Goal: Task Accomplishment & Management: Use online tool/utility

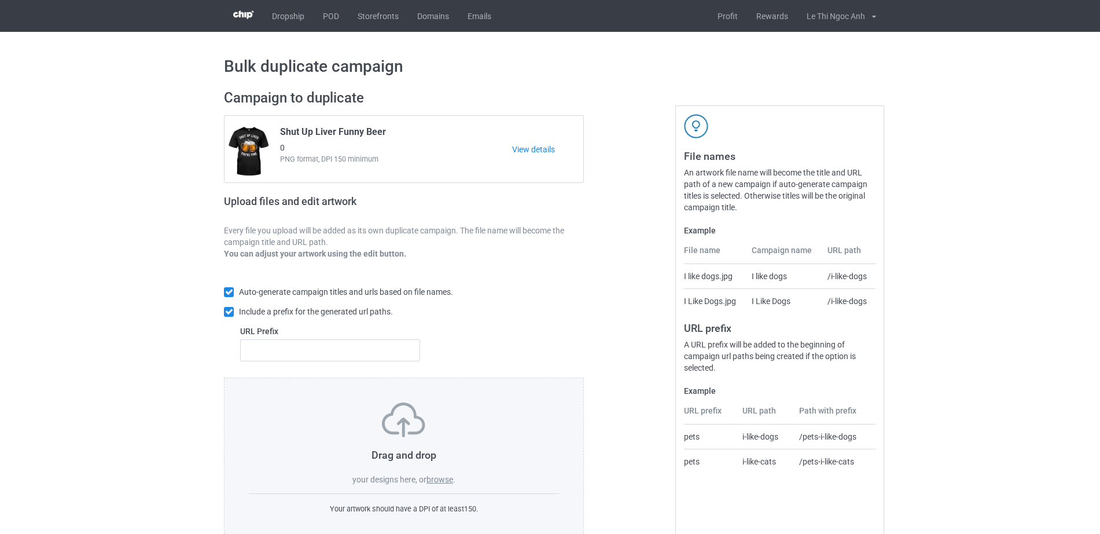
scroll to position [31, 0]
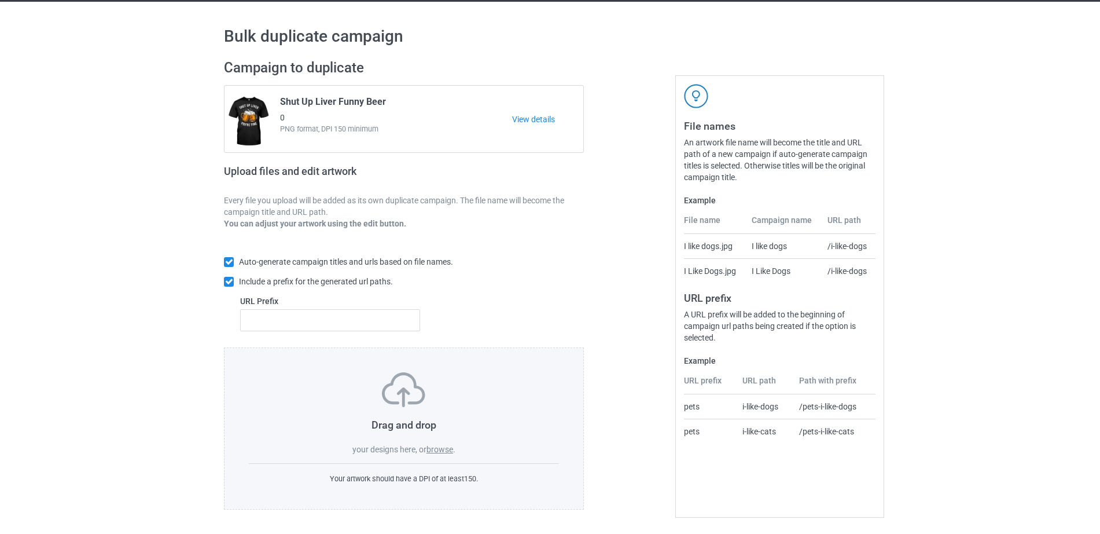
click at [440, 448] on label "browse" at bounding box center [439, 448] width 27 height 9
click at [0, 0] on input "browse" at bounding box center [0, 0] width 0 height 0
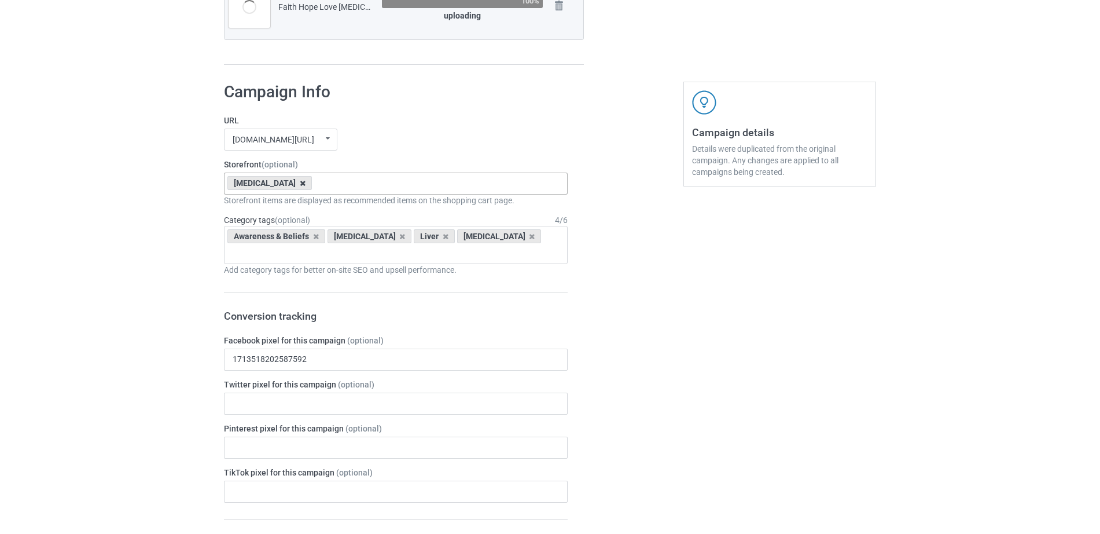
scroll to position [515, 0]
click at [300, 185] on icon at bounding box center [303, 185] width 6 height 8
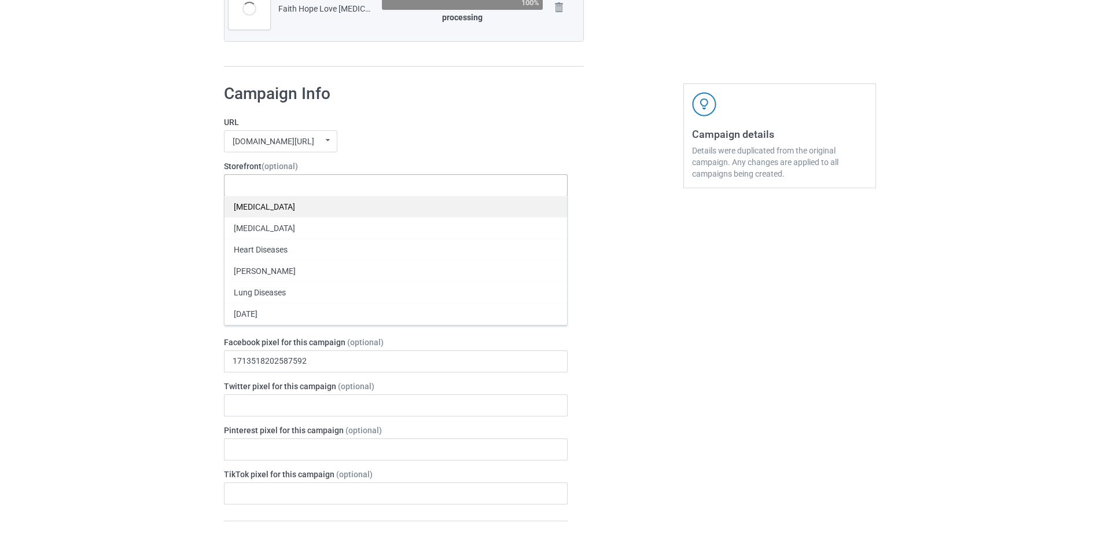
click at [290, 204] on div "[MEDICAL_DATA]" at bounding box center [396, 206] width 343 height 21
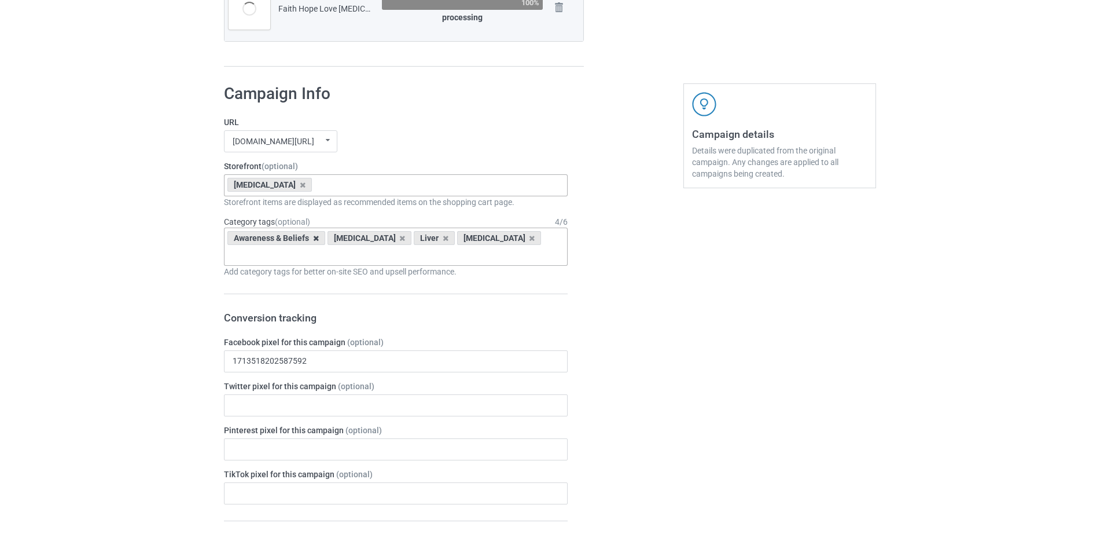
click at [316, 240] on icon at bounding box center [316, 238] width 6 height 8
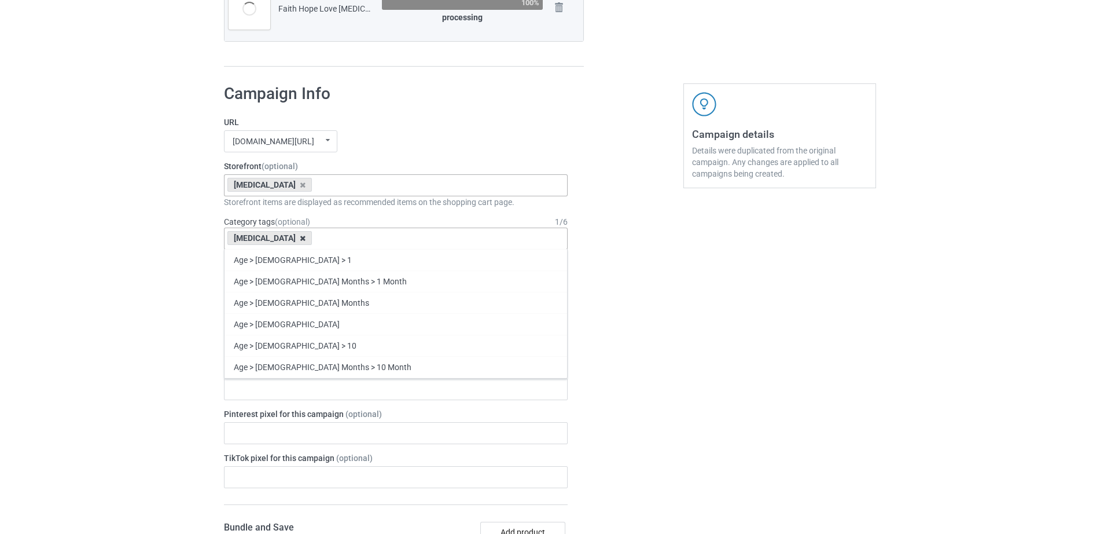
click at [300, 238] on icon at bounding box center [303, 238] width 6 height 8
click at [287, 238] on div "Age > [DEMOGRAPHIC_DATA] > 1 Age > [DEMOGRAPHIC_DATA] Months > 1 Month Age > [D…" at bounding box center [396, 238] width 344 height 22
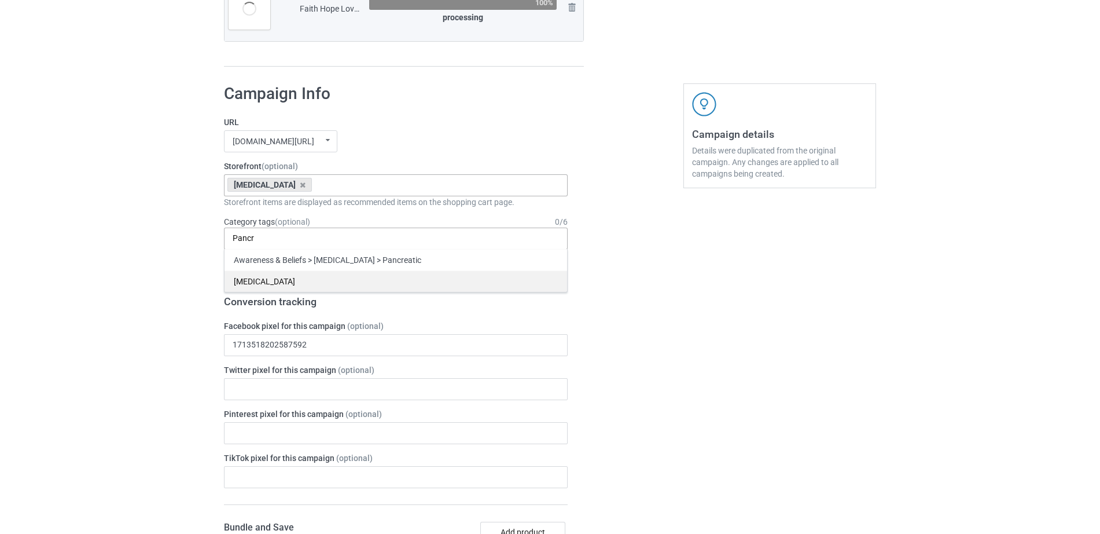
scroll to position [559, 0]
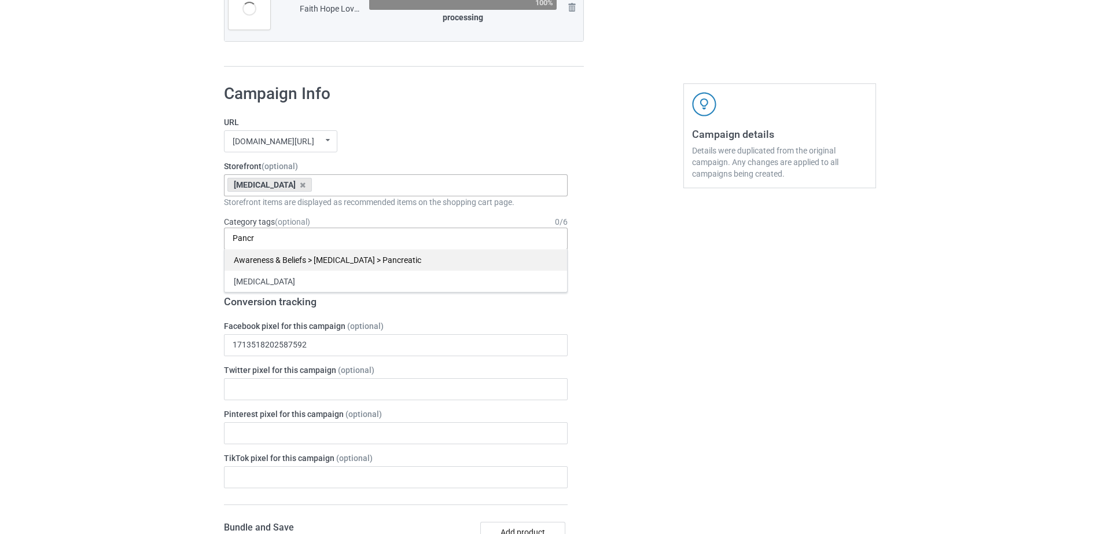
type input "Pancr"
click at [256, 263] on div "Awareness & Beliefs > [MEDICAL_DATA] > Pancreatic" at bounding box center [396, 259] width 343 height 21
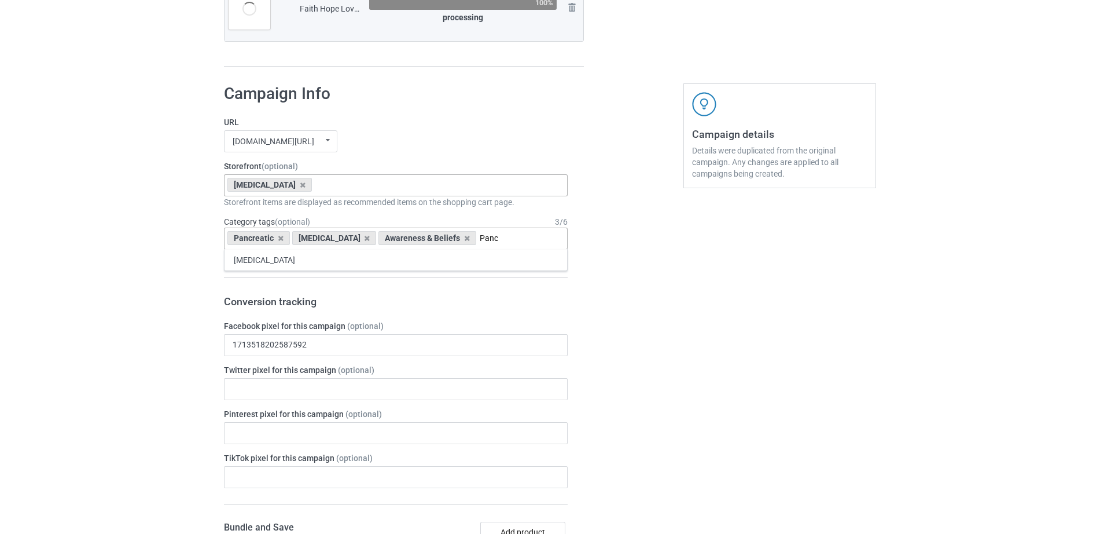
type input "Panc"
click at [256, 263] on div "[MEDICAL_DATA]" at bounding box center [396, 259] width 343 height 21
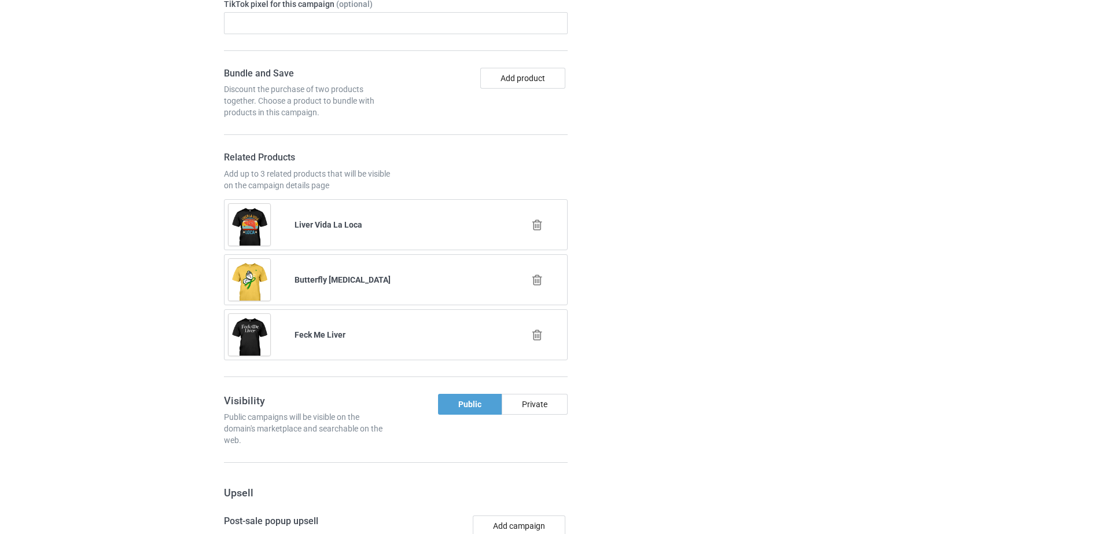
click at [537, 224] on icon at bounding box center [537, 225] width 14 height 12
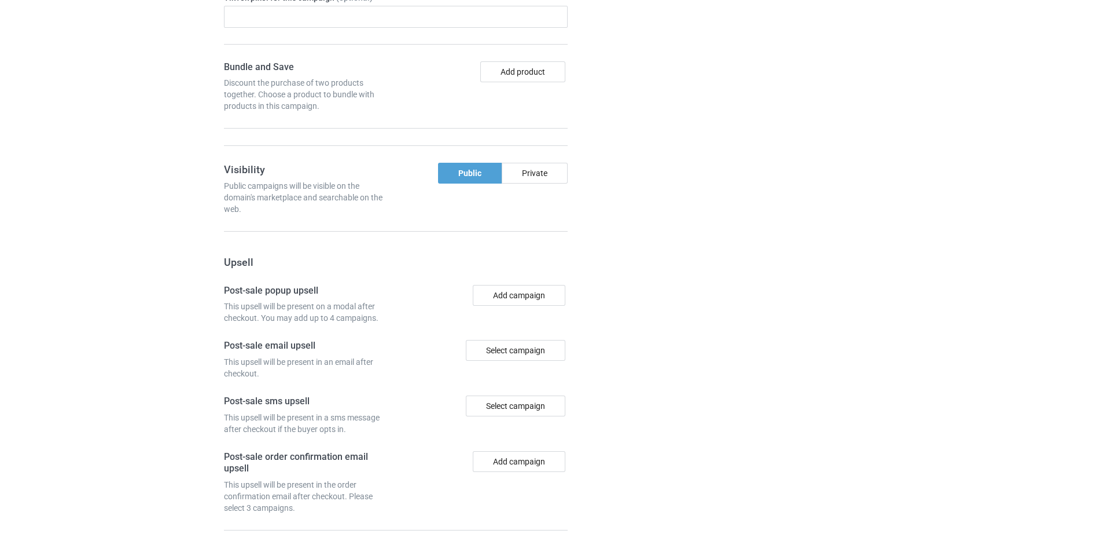
scroll to position [1037, 0]
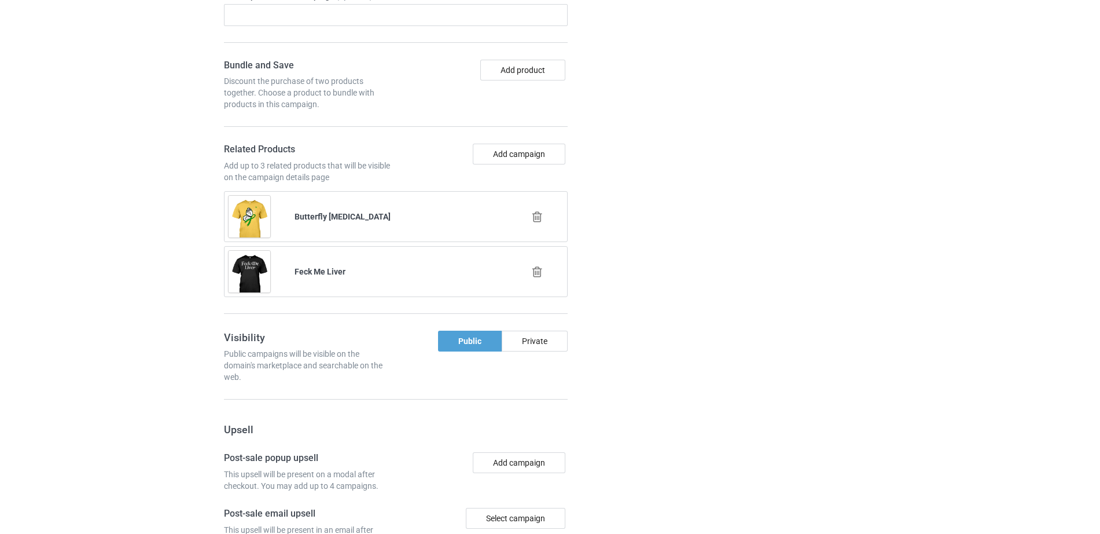
click at [541, 215] on icon at bounding box center [537, 217] width 14 height 12
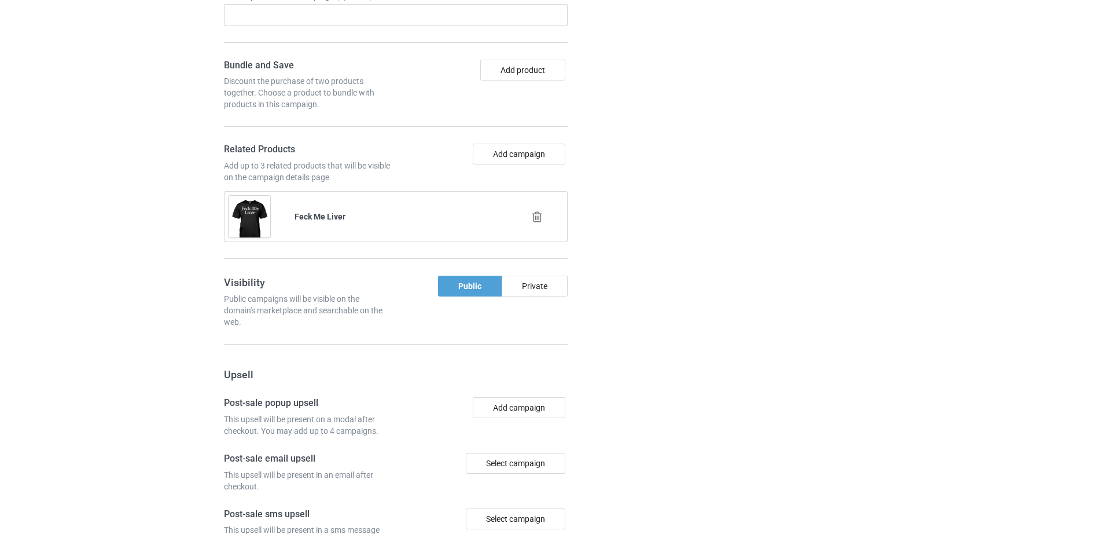
click at [536, 222] on icon at bounding box center [537, 217] width 14 height 12
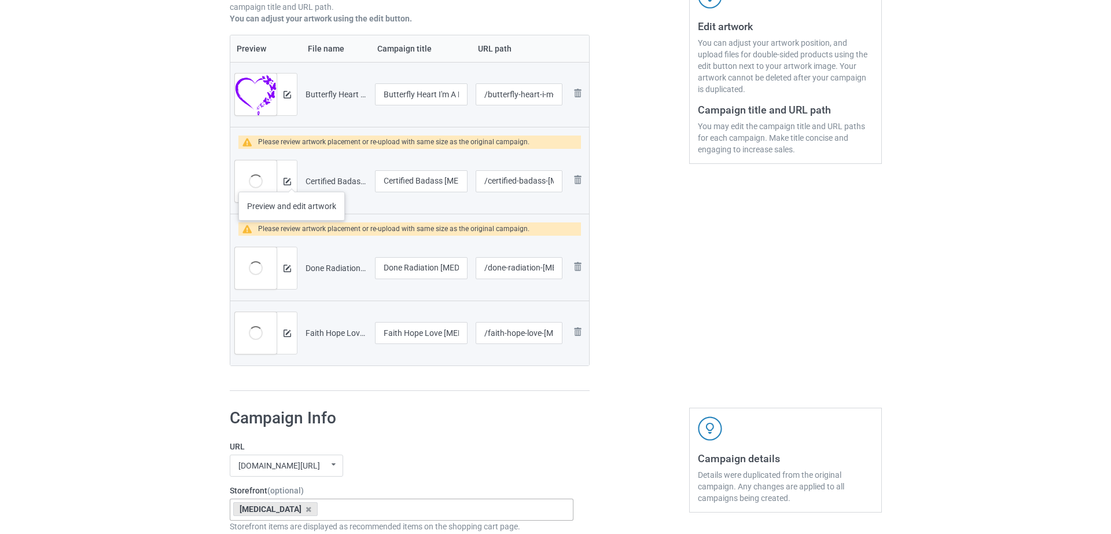
scroll to position [237, 0]
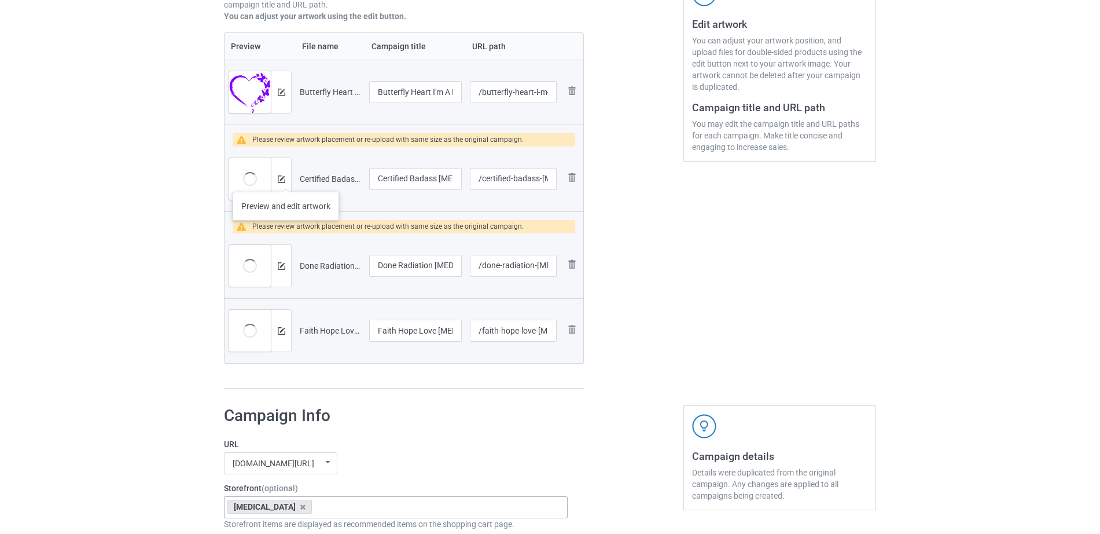
click at [286, 180] on div at bounding box center [281, 179] width 20 height 42
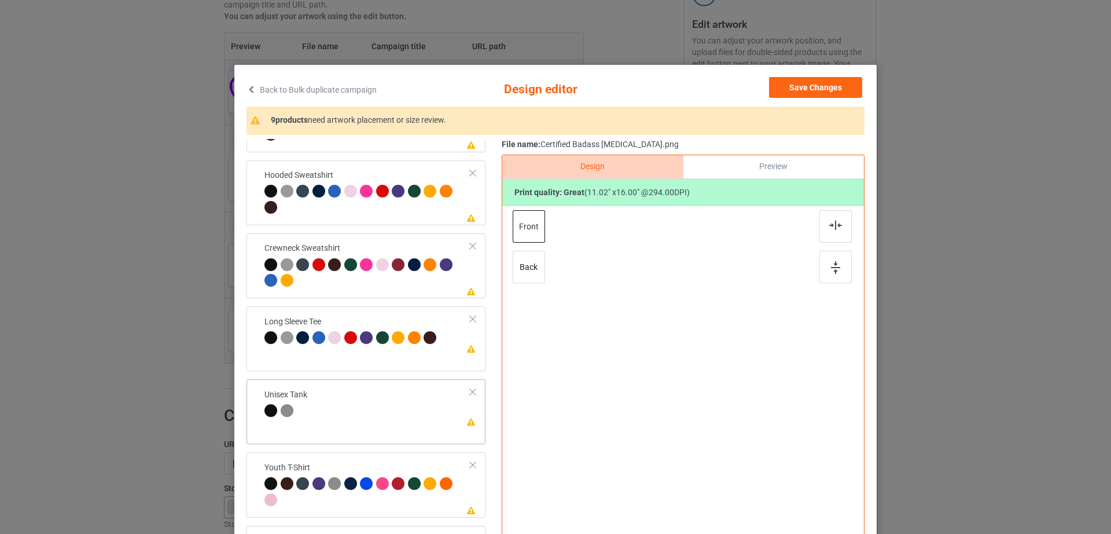
scroll to position [134, 0]
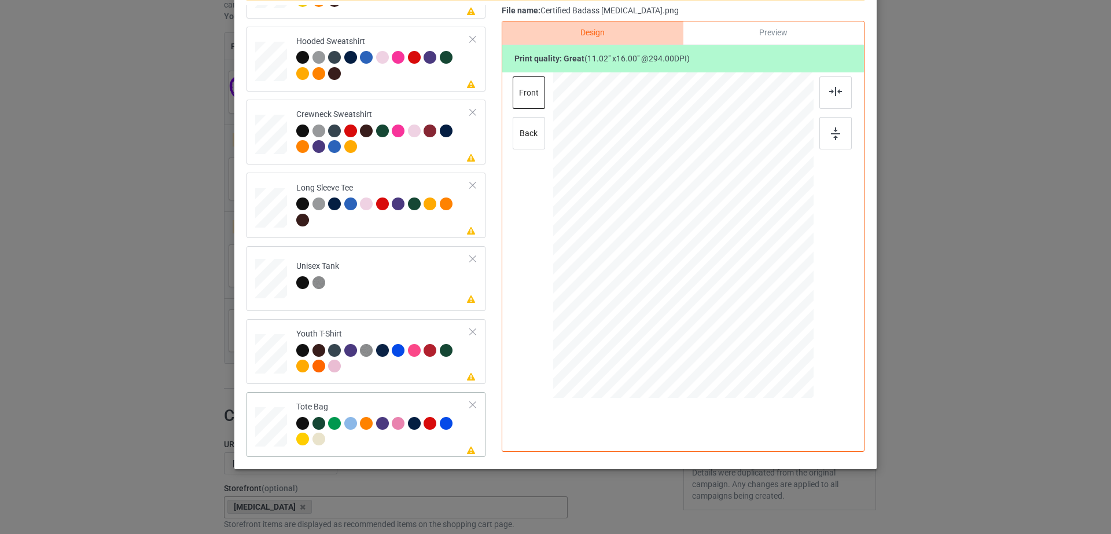
click at [452, 404] on div "Tote Bag" at bounding box center [383, 422] width 174 height 43
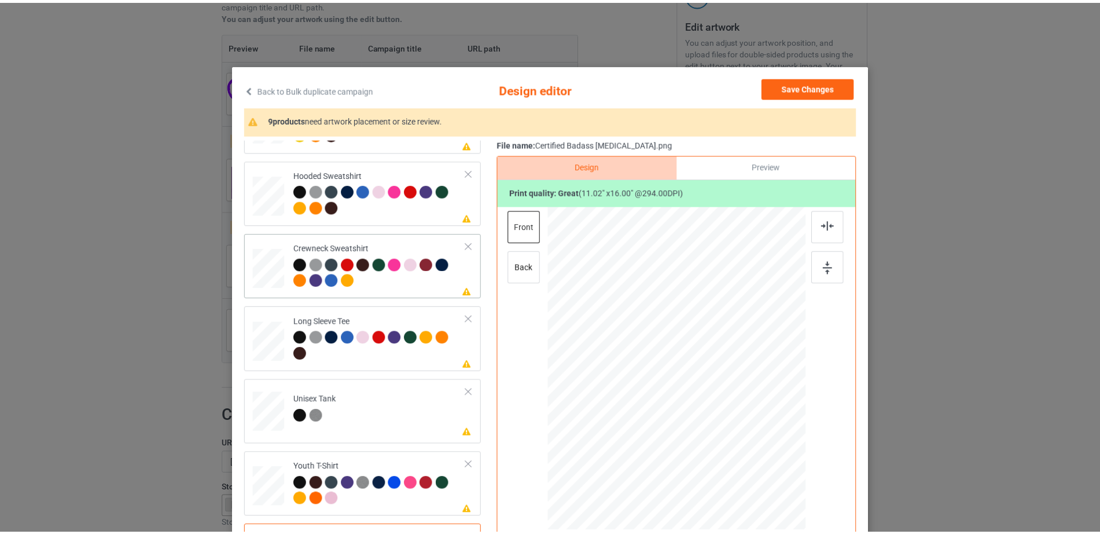
scroll to position [0, 0]
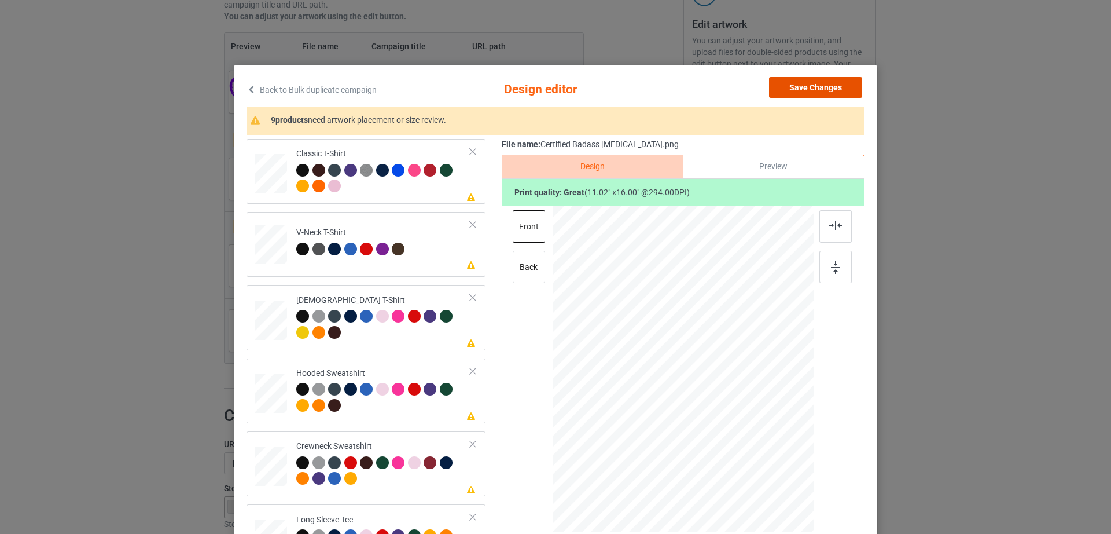
click at [818, 83] on button "Save Changes" at bounding box center [815, 87] width 93 height 21
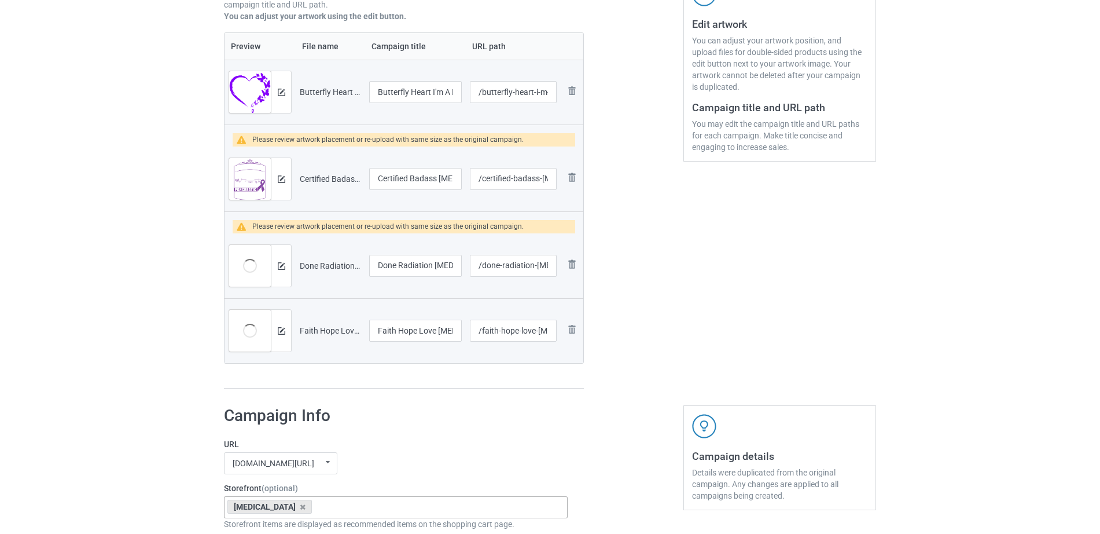
click at [246, 99] on img at bounding box center [250, 94] width 42 height 47
click at [281, 94] on img at bounding box center [282, 93] width 8 height 8
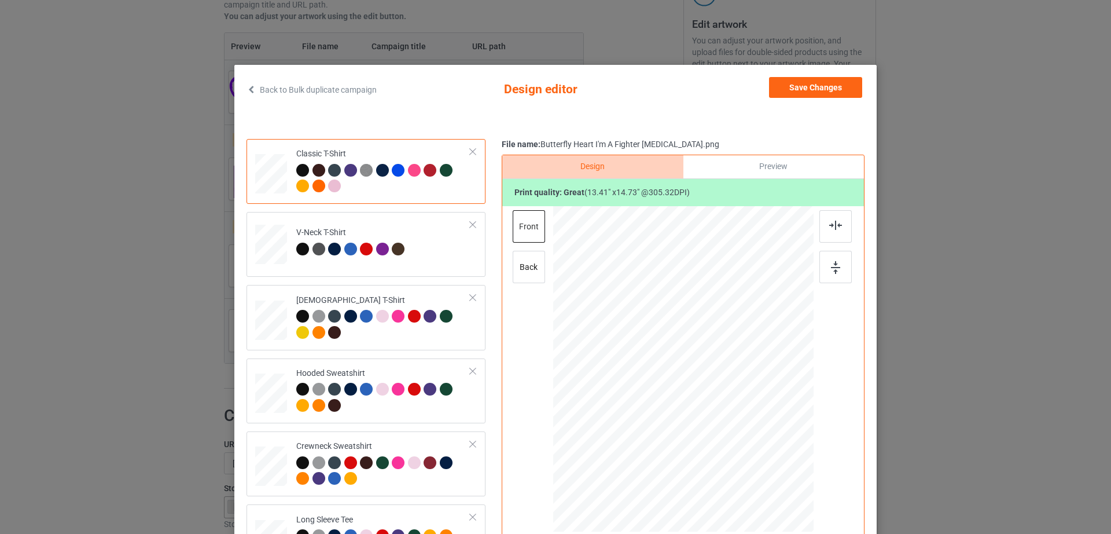
click at [299, 167] on div at bounding box center [302, 170] width 13 height 13
click at [312, 170] on div at bounding box center [318, 170] width 13 height 13
click at [328, 170] on div at bounding box center [334, 170] width 13 height 13
click at [360, 170] on img at bounding box center [366, 170] width 13 height 13
click at [298, 171] on div at bounding box center [302, 170] width 13 height 13
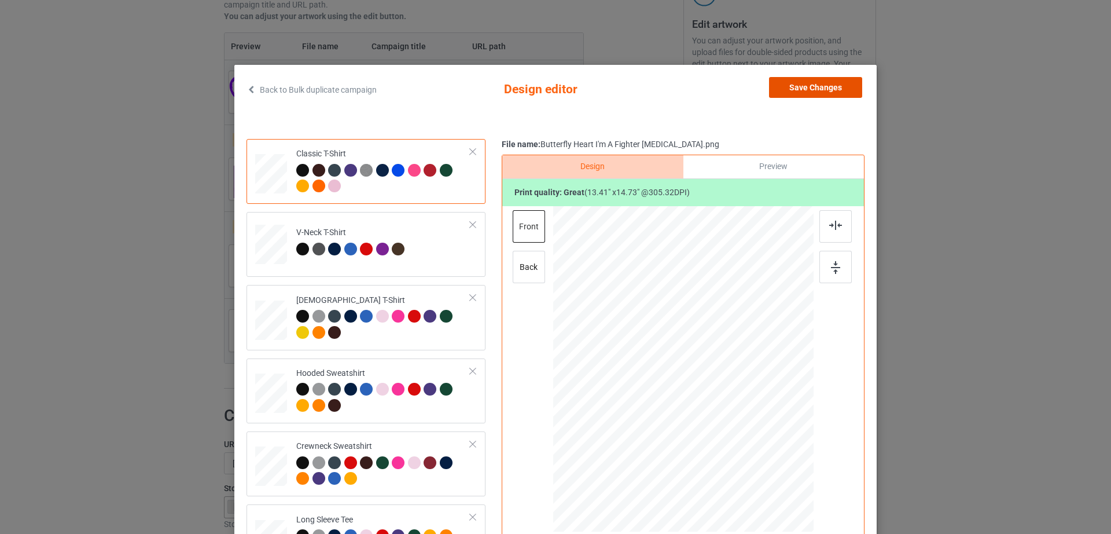
click at [836, 93] on button "Save Changes" at bounding box center [815, 87] width 93 height 21
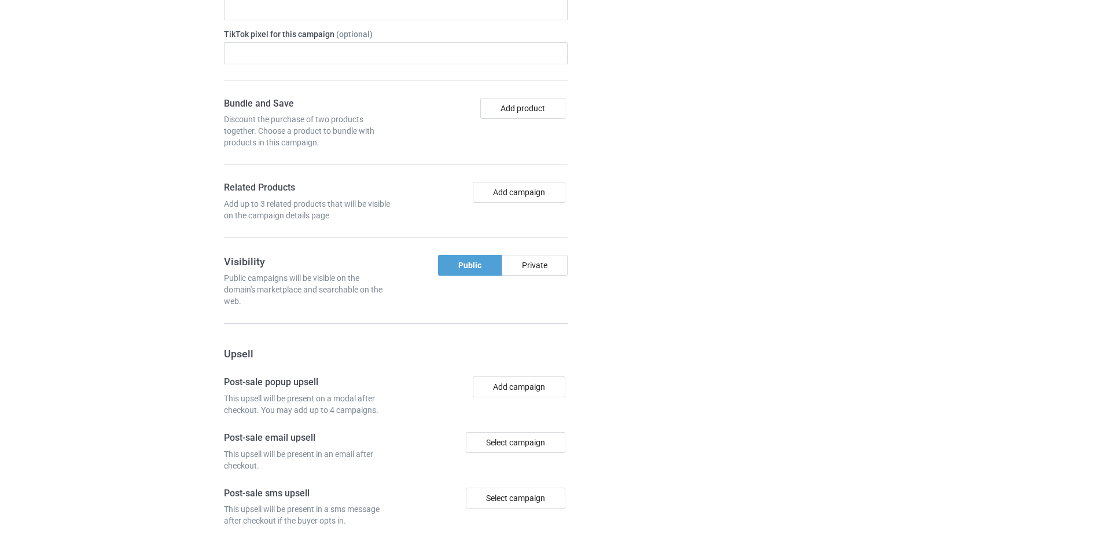
scroll to position [1195, 0]
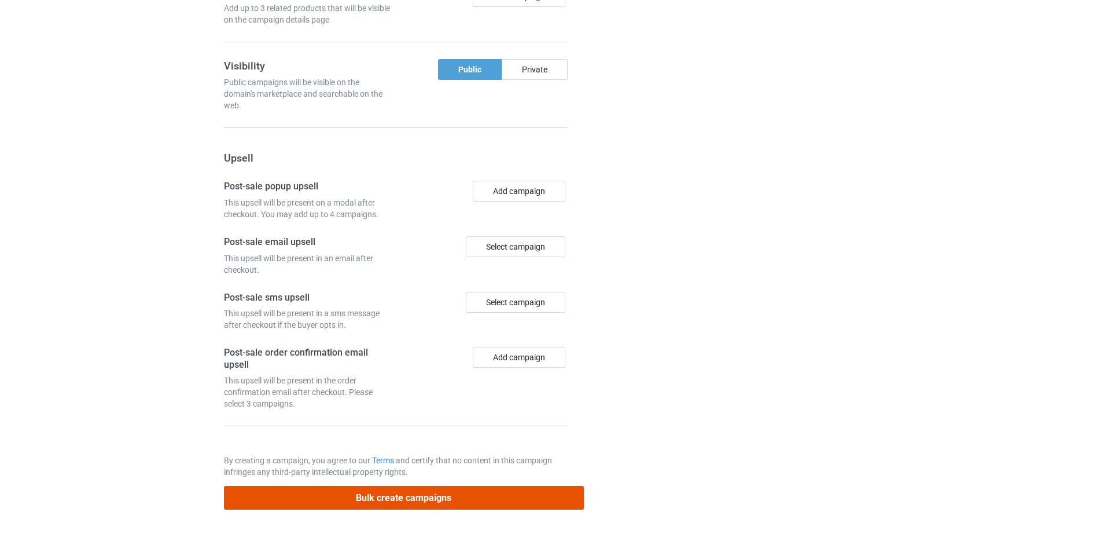
click at [428, 502] on button "Bulk create campaigns" at bounding box center [404, 498] width 360 height 24
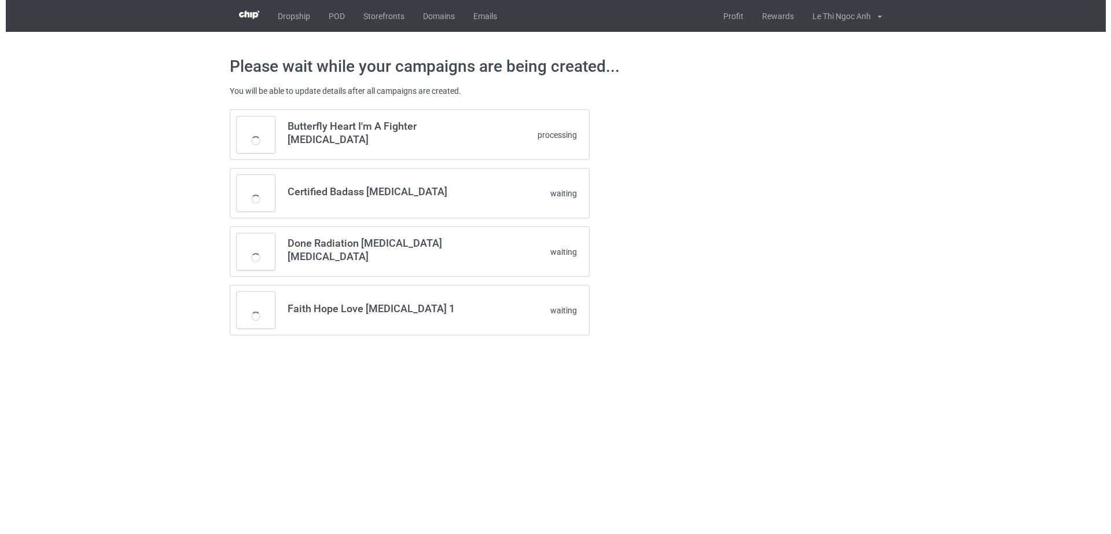
scroll to position [0, 0]
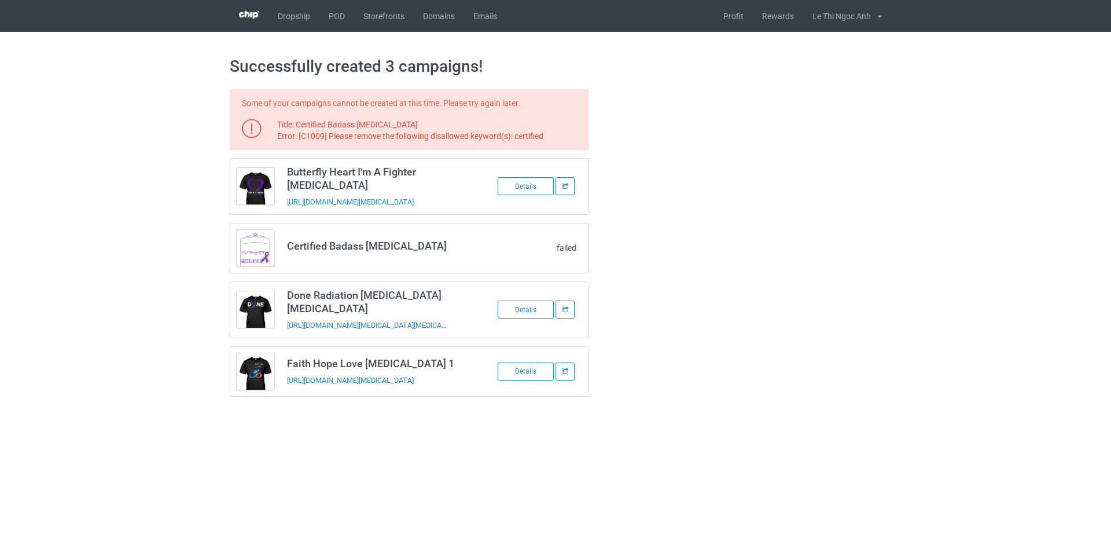
click at [424, 237] on td "Certified Badass [MEDICAL_DATA]" at bounding box center [379, 247] width 196 height 49
click at [296, 237] on td "Certified Badass [MEDICAL_DATA]" at bounding box center [379, 247] width 196 height 49
click at [268, 248] on img at bounding box center [255, 252] width 38 height 43
click at [316, 256] on td "Certified Badass [MEDICAL_DATA]" at bounding box center [379, 247] width 196 height 49
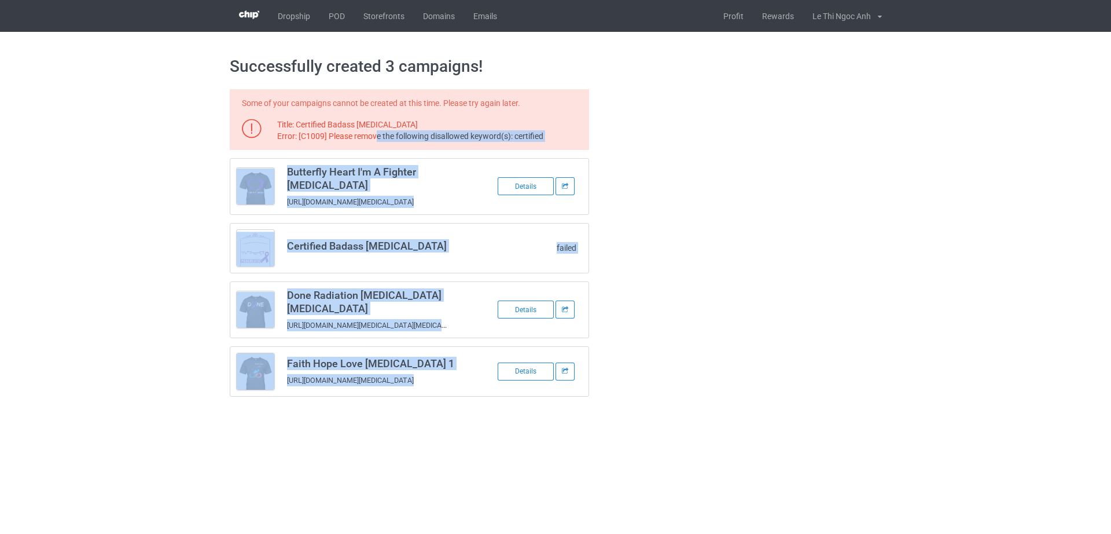
drag, startPoint x: 376, startPoint y: 133, endPoint x: 627, endPoint y: 137, distance: 251.2
click at [623, 134] on div "Some of your campaigns cannot be created at this time. Please try again later. …" at bounding box center [556, 242] width 668 height 323
click at [681, 163] on div at bounding box center [638, 242] width 83 height 323
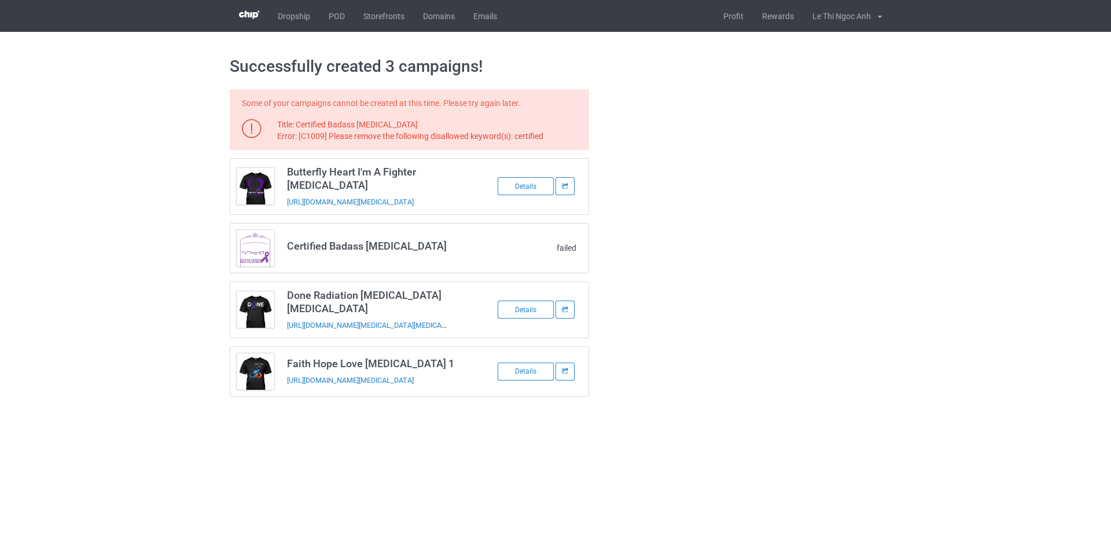
click at [341, 248] on h3 "Certified Badass [MEDICAL_DATA]" at bounding box center [378, 245] width 183 height 13
click at [808, 253] on div "Some of your campaigns cannot be created at this time. Please try again later. …" at bounding box center [556, 242] width 668 height 323
click at [334, 23] on link "POD" at bounding box center [336, 16] width 35 height 32
